Goal: Ask a question

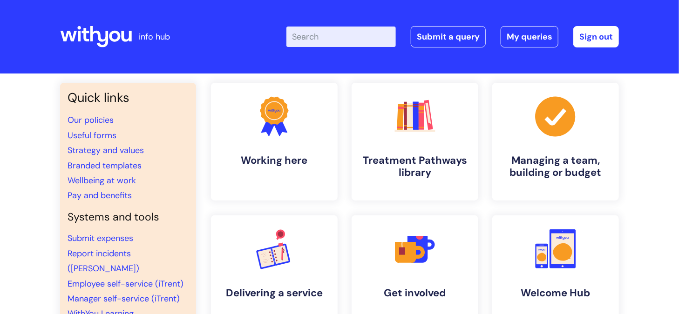
click at [312, 41] on input "Enter your search term here..." at bounding box center [340, 37] width 109 height 20
type input "eft"
click button "Search" at bounding box center [0, 0] width 0 height 0
